Goal: Task Accomplishment & Management: Manage account settings

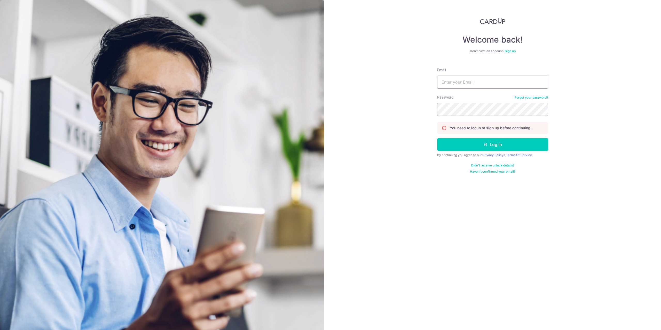
click at [469, 82] on input "Email" at bounding box center [492, 82] width 111 height 13
type input "[EMAIL_ADDRESS][DOMAIN_NAME]"
click at [437, 138] on button "Log in" at bounding box center [492, 144] width 111 height 13
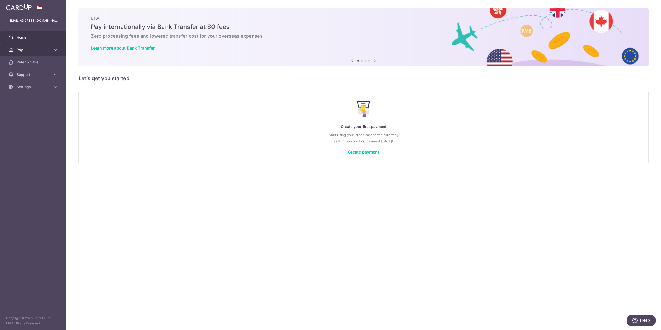
click at [30, 50] on span "Pay" at bounding box center [34, 49] width 34 height 5
click at [29, 50] on span "Pay" at bounding box center [34, 49] width 34 height 5
